Goal: Task Accomplishment & Management: Use online tool/utility

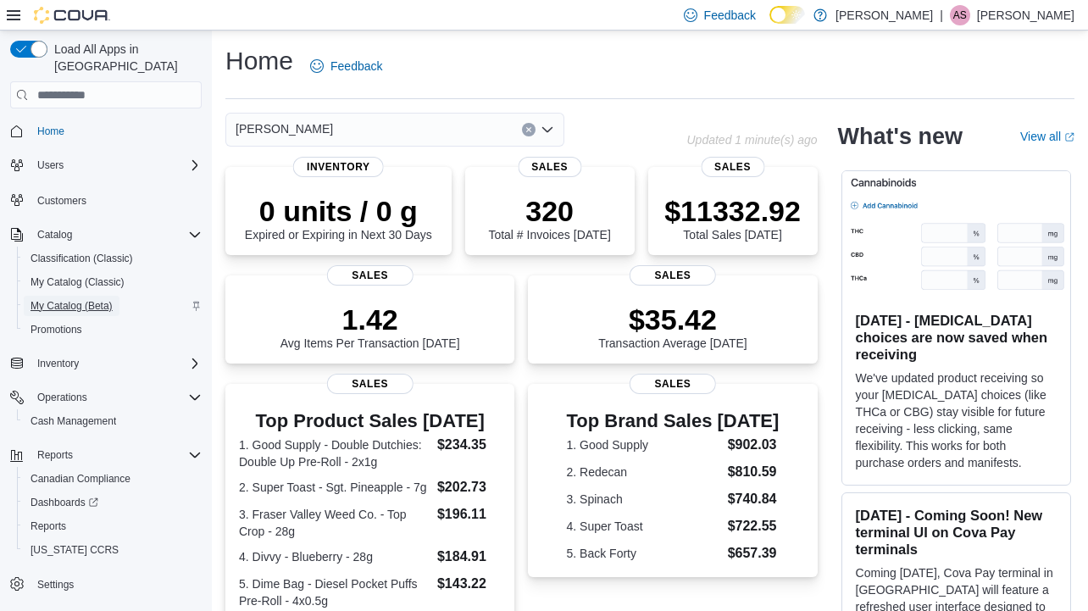
click at [76, 299] on span "My Catalog (Beta)" at bounding box center [72, 306] width 82 height 14
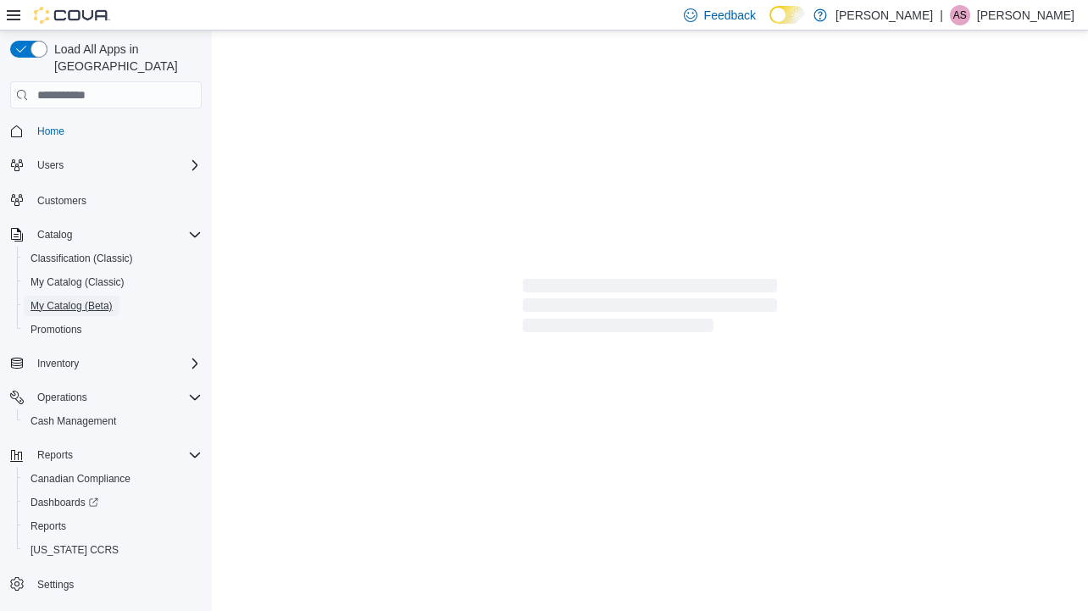
select select "**********"
